Goal: Task Accomplishment & Management: Use online tool/utility

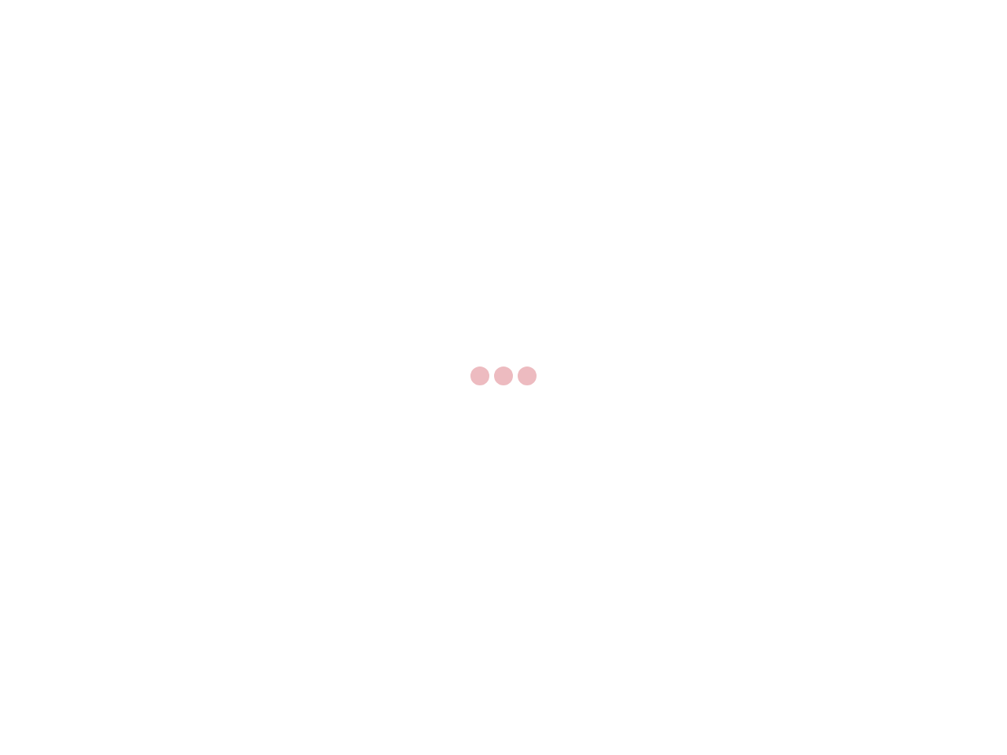
select select "US"
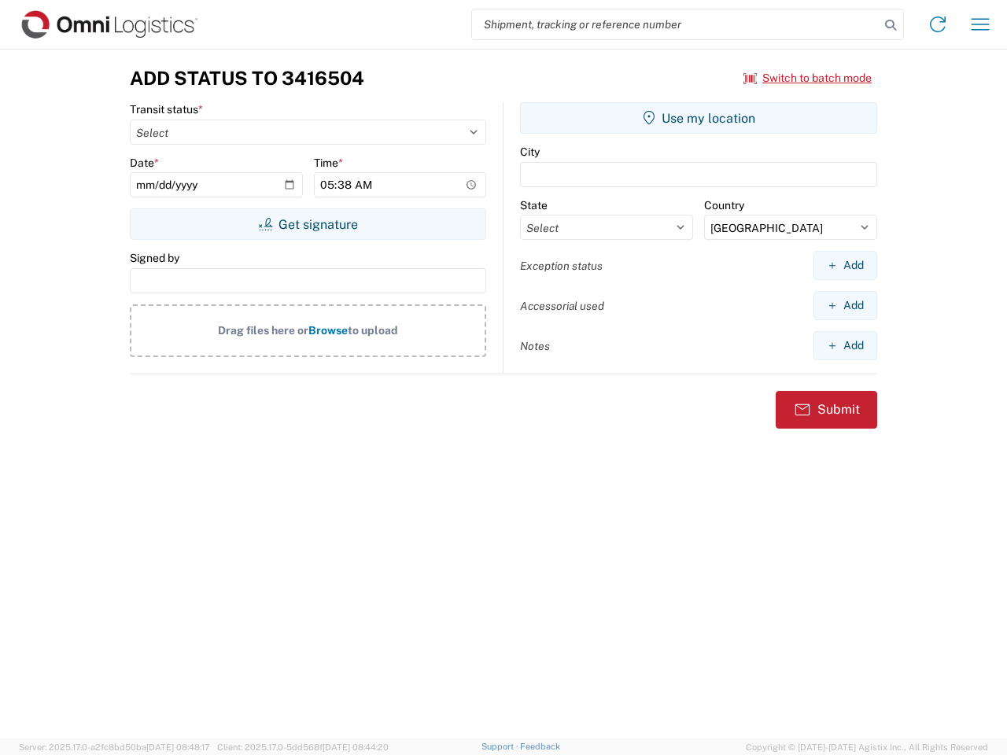
click at [676, 24] on input "search" at bounding box center [676, 24] width 408 height 30
click at [891, 25] on icon at bounding box center [891, 25] width 22 height 22
click at [938, 24] on icon at bounding box center [937, 24] width 25 height 25
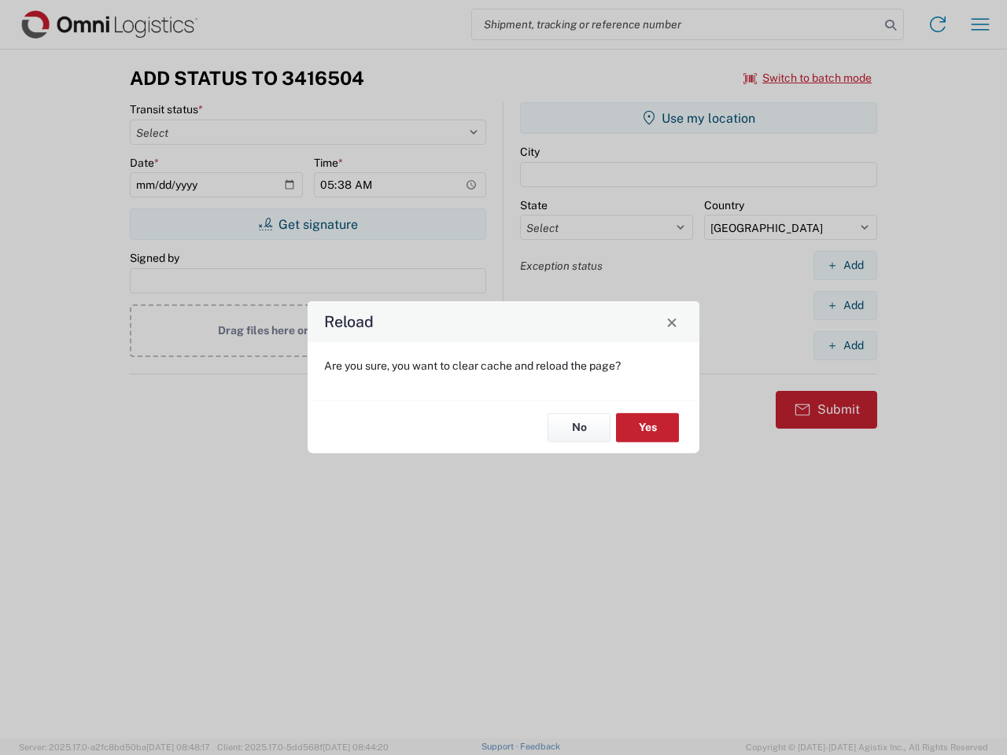
click at [980, 24] on div "Reload Are you sure, you want to clear cache and reload the page? No Yes" at bounding box center [503, 377] width 1007 height 755
click at [808, 78] on div "Reload Are you sure, you want to clear cache and reload the page? No Yes" at bounding box center [503, 377] width 1007 height 755
click at [308, 224] on div "Reload Are you sure, you want to clear cache and reload the page? No Yes" at bounding box center [503, 377] width 1007 height 755
click at [699, 118] on div "Reload Are you sure, you want to clear cache and reload the page? No Yes" at bounding box center [503, 377] width 1007 height 755
click at [845, 265] on div "Reload Are you sure, you want to clear cache and reload the page? No Yes" at bounding box center [503, 377] width 1007 height 755
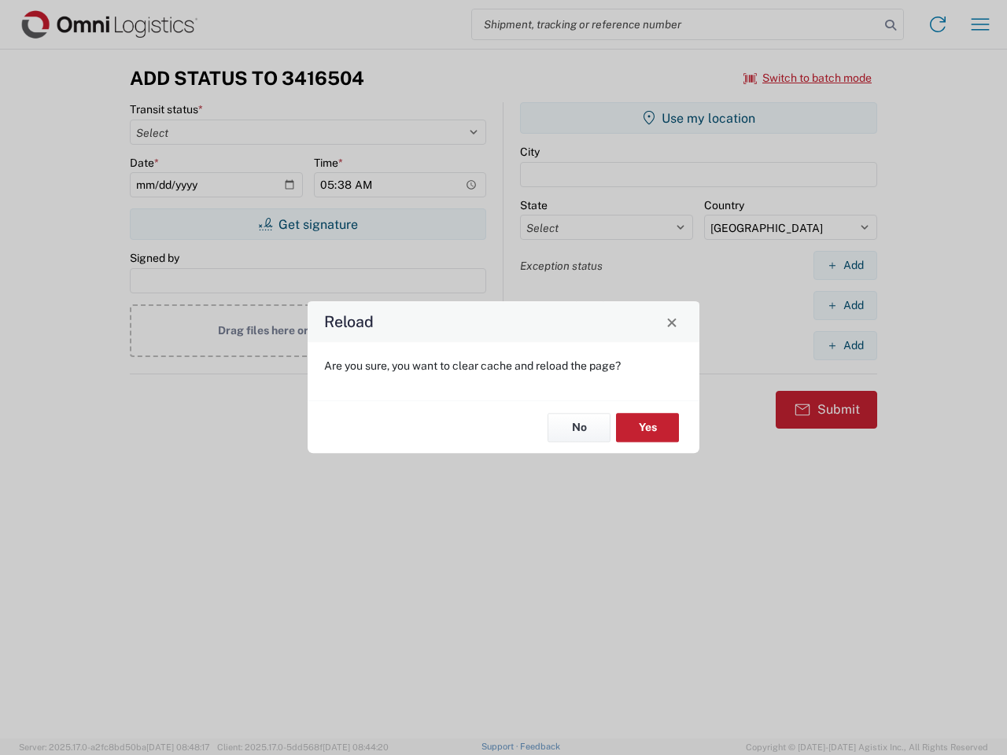
click at [845, 305] on div "Reload Are you sure, you want to clear cache and reload the page? No Yes" at bounding box center [503, 377] width 1007 height 755
click at [845, 345] on div "Reload Are you sure, you want to clear cache and reload the page? No Yes" at bounding box center [503, 377] width 1007 height 755
